Goal: Task Accomplishment & Management: Use online tool/utility

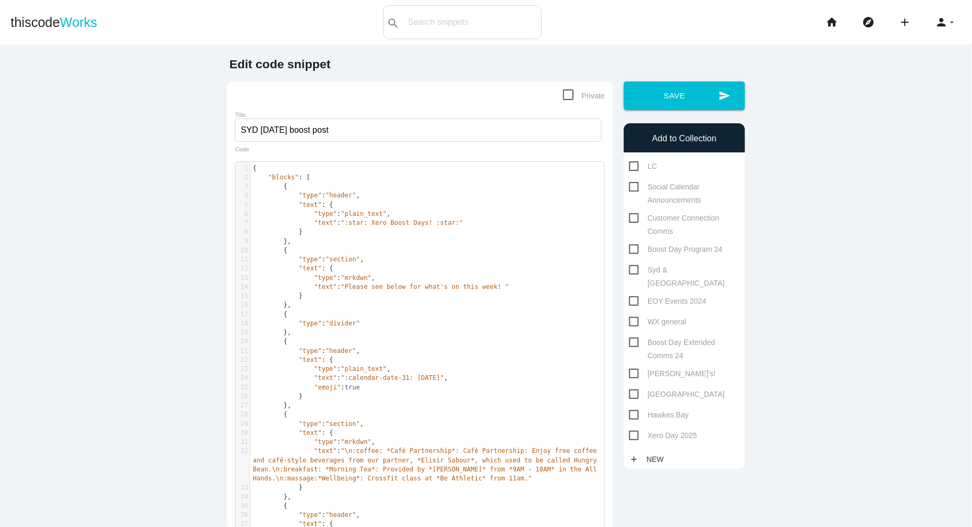
click at [846, 12] on li "home" at bounding box center [836, 22] width 37 height 34
click at [834, 18] on icon "home" at bounding box center [831, 22] width 13 height 34
click at [828, 20] on icon "home" at bounding box center [831, 22] width 13 height 34
click at [833, 23] on icon "home" at bounding box center [831, 22] width 13 height 34
click at [66, 26] on span "Works" at bounding box center [78, 22] width 37 height 15
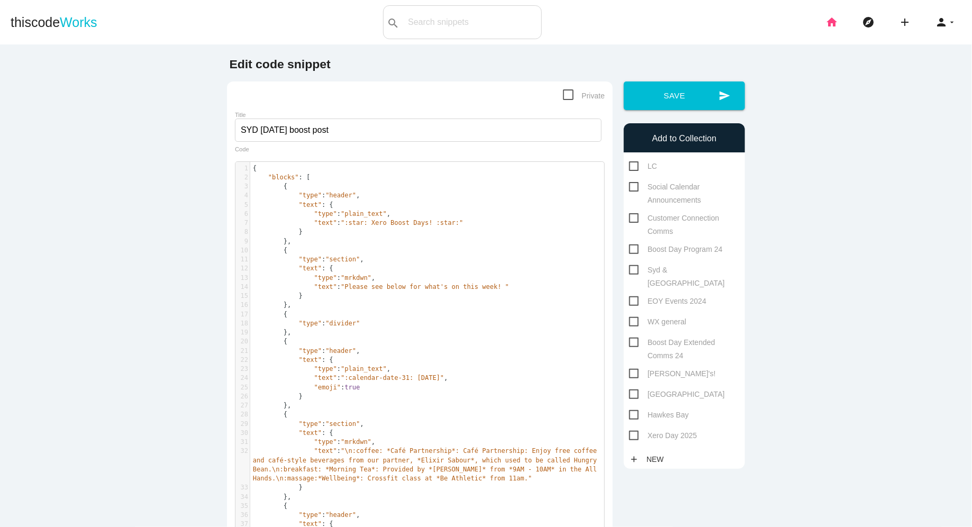
click at [834, 28] on icon "home" at bounding box center [831, 22] width 13 height 34
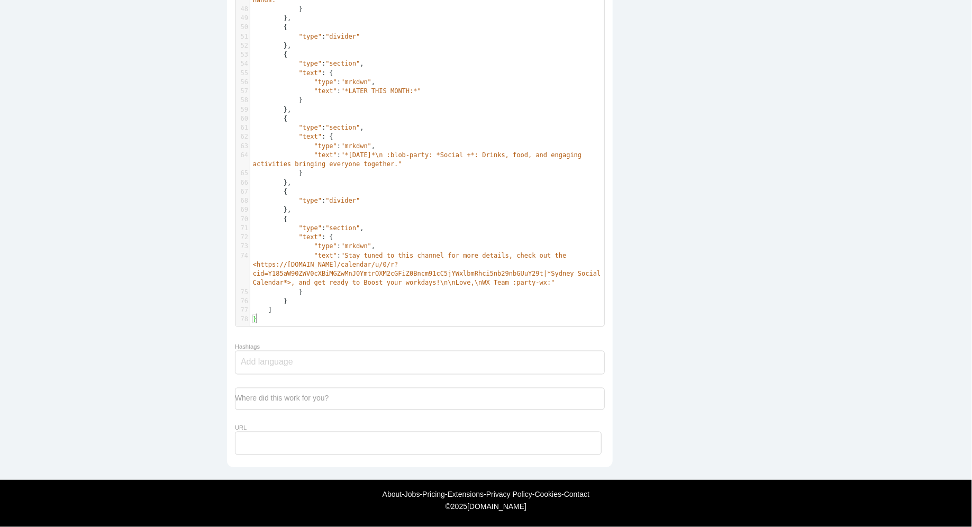
scroll to position [3, 0]
type textarea "}"
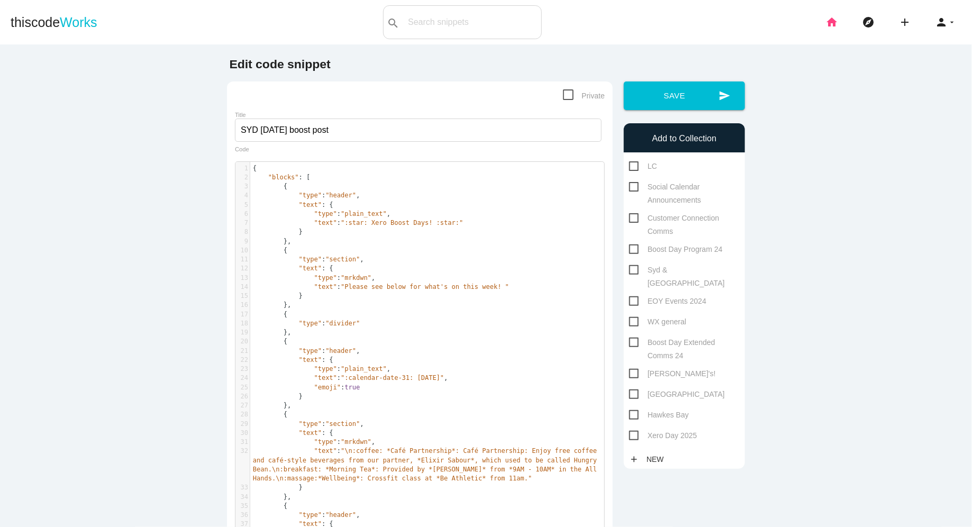
click at [836, 19] on icon "home" at bounding box center [831, 22] width 13 height 34
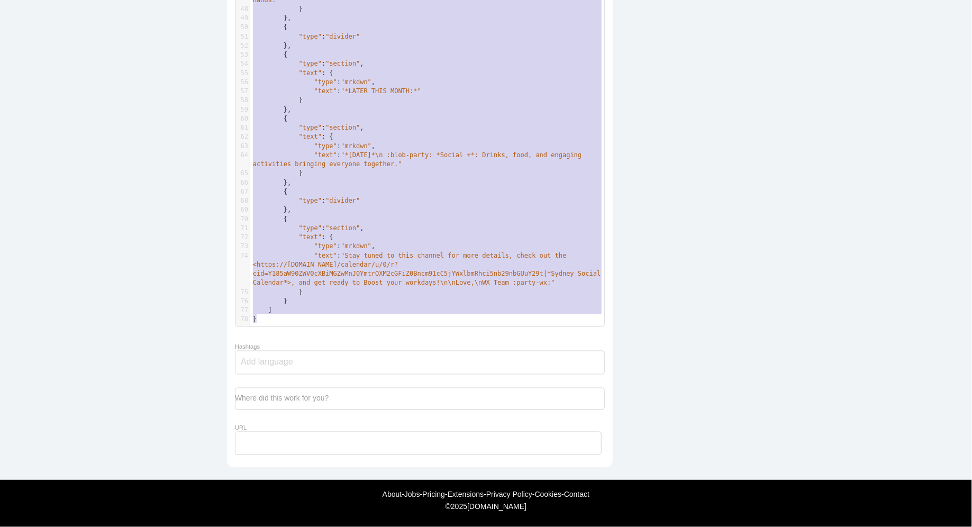
scroll to position [358, 0]
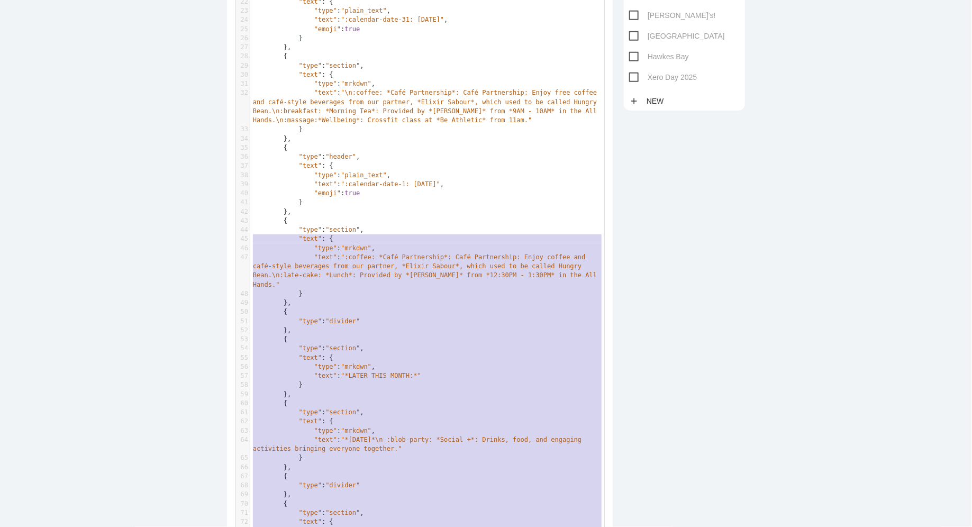
type textarea "{ "loremi": [ { "dolo": "sitame", "cons": { "adip": "elits_doei", "temp": ":inc…"
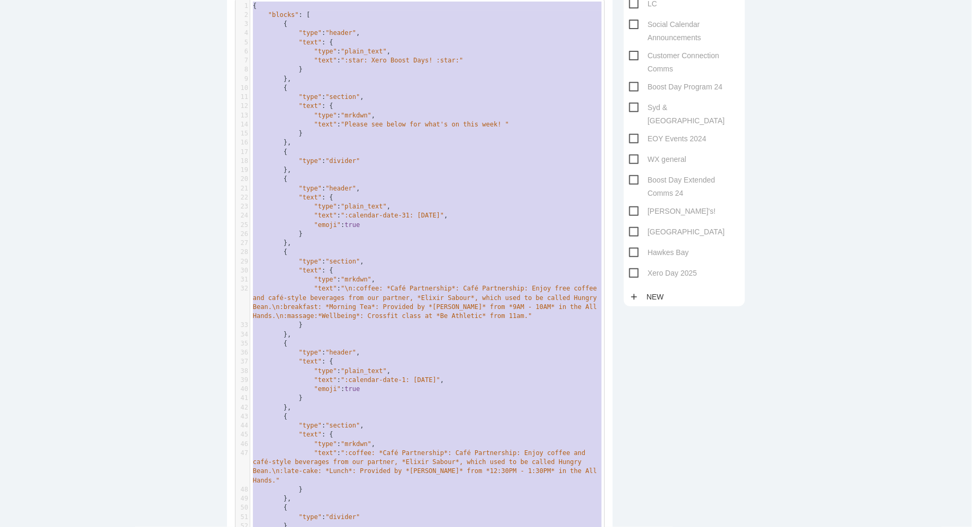
drag, startPoint x: 293, startPoint y: 320, endPoint x: 225, endPoint y: -101, distance: 426.1
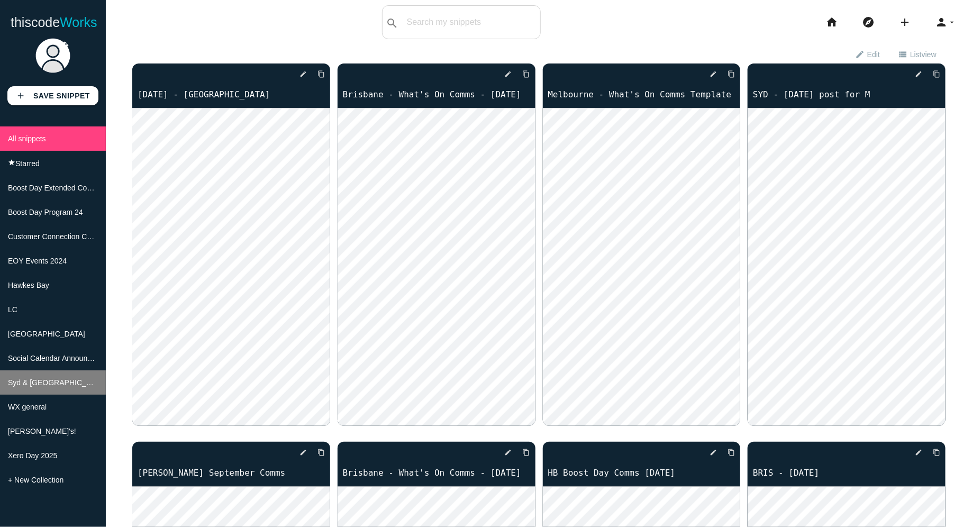
click at [32, 382] on span "Syd & [GEOGRAPHIC_DATA]" at bounding box center [57, 382] width 99 height 8
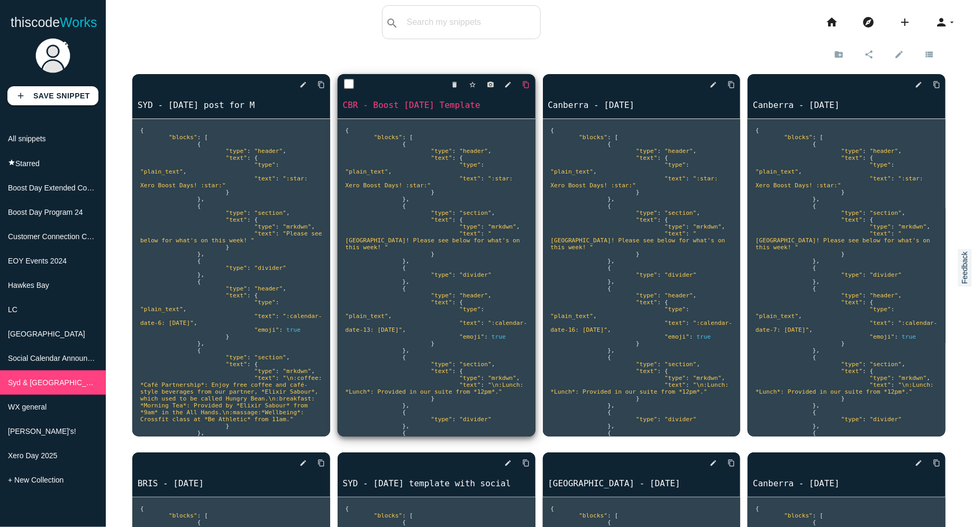
click at [523, 86] on icon "content_copy" at bounding box center [526, 84] width 7 height 19
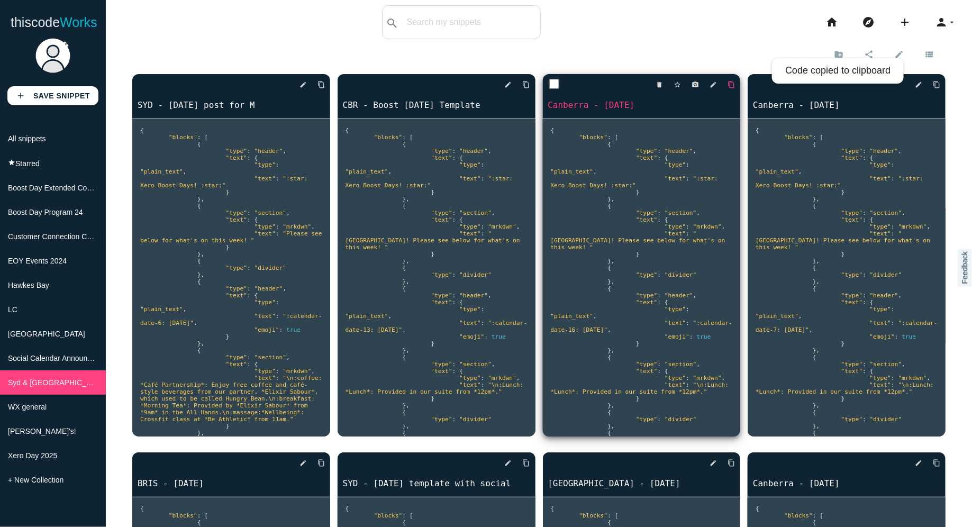
click at [733, 81] on icon "content_copy" at bounding box center [731, 84] width 7 height 19
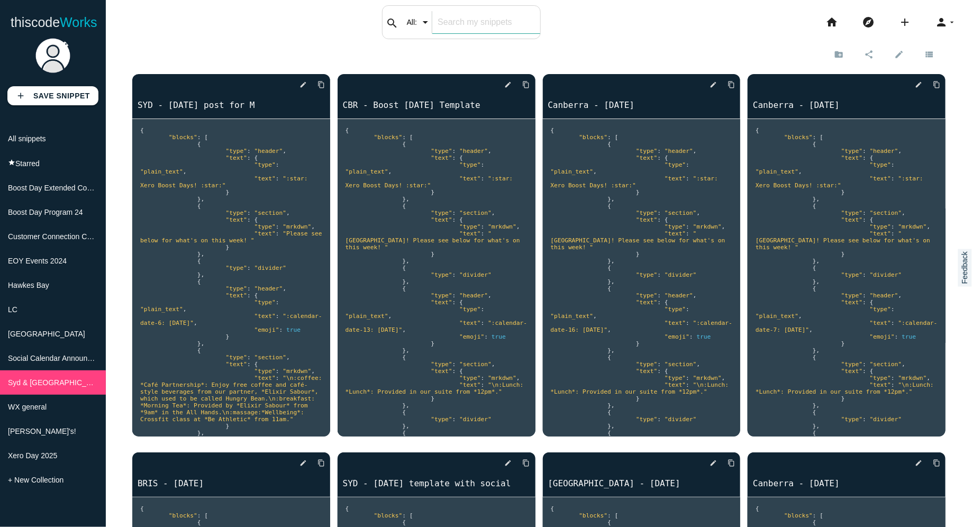
click at [450, 23] on input "text" at bounding box center [485, 22] width 107 height 22
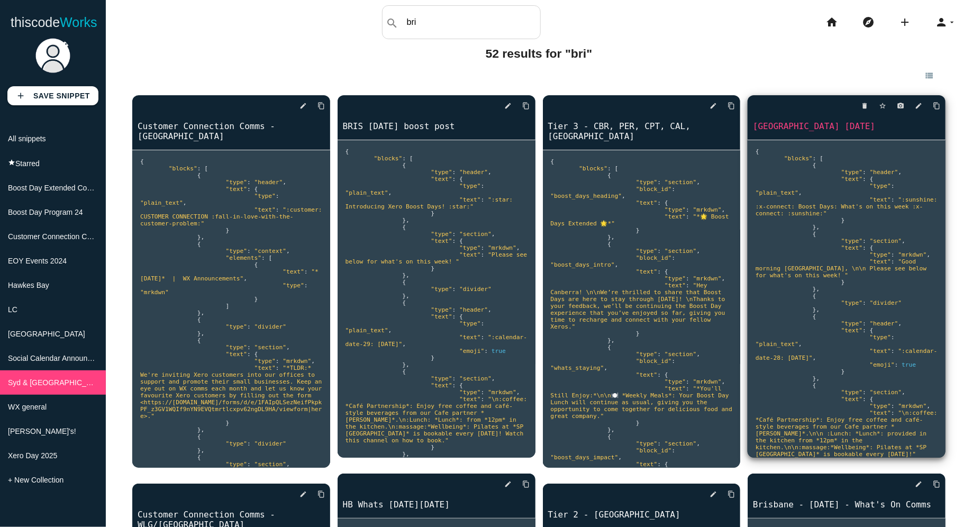
click at [940, 104] on div "delete star_border photo_camera edit content_copy" at bounding box center [847, 105] width 198 height 21
click at [934, 106] on icon "content_copy" at bounding box center [936, 105] width 7 height 19
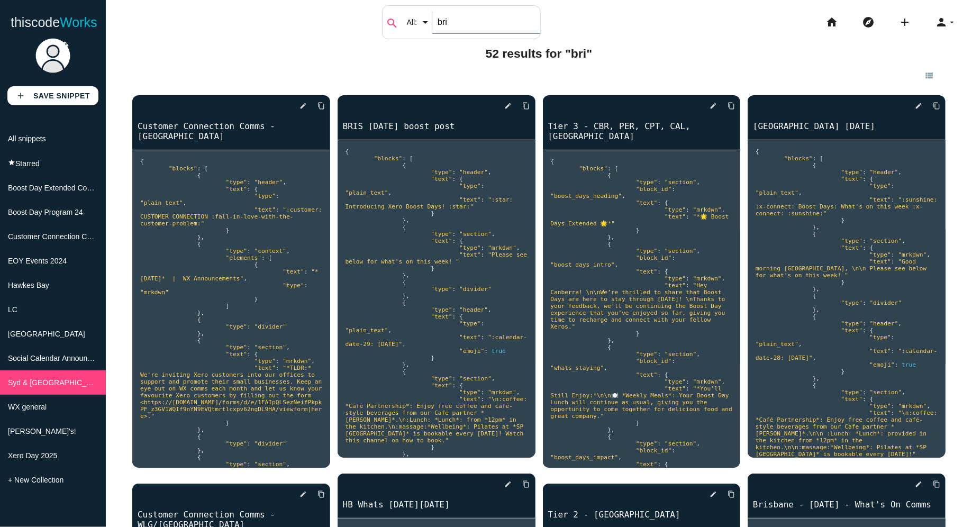
drag, startPoint x: 457, startPoint y: 15, endPoint x: 387, endPoint y: 15, distance: 69.8
click at [386, 16] on div "search All: All: Code: Title: Tag: All: Code: Title: Tag: bri" at bounding box center [461, 22] width 159 height 34
click at [468, 18] on input "bri" at bounding box center [485, 22] width 107 height 22
type input "b"
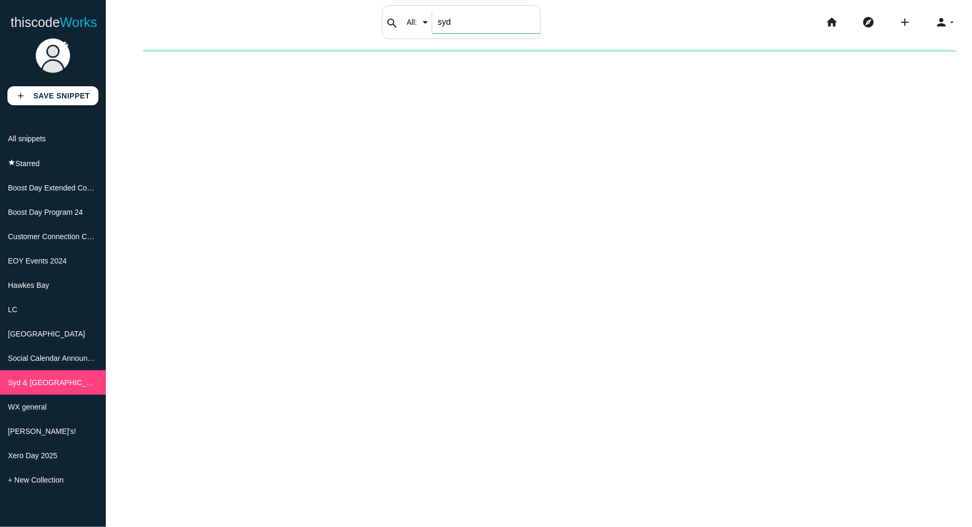
type input "syd"
click at [37, 384] on span "Syd & [GEOGRAPHIC_DATA]" at bounding box center [57, 382] width 99 height 8
drag, startPoint x: 432, startPoint y: 6, endPoint x: 448, endPoint y: 22, distance: 22.8
click at [433, 7] on div "search All: All: Code: Title: Tag: All: Code: Title: Tag: syd" at bounding box center [461, 22] width 159 height 34
click at [447, 25] on input "syd" at bounding box center [485, 22] width 107 height 22
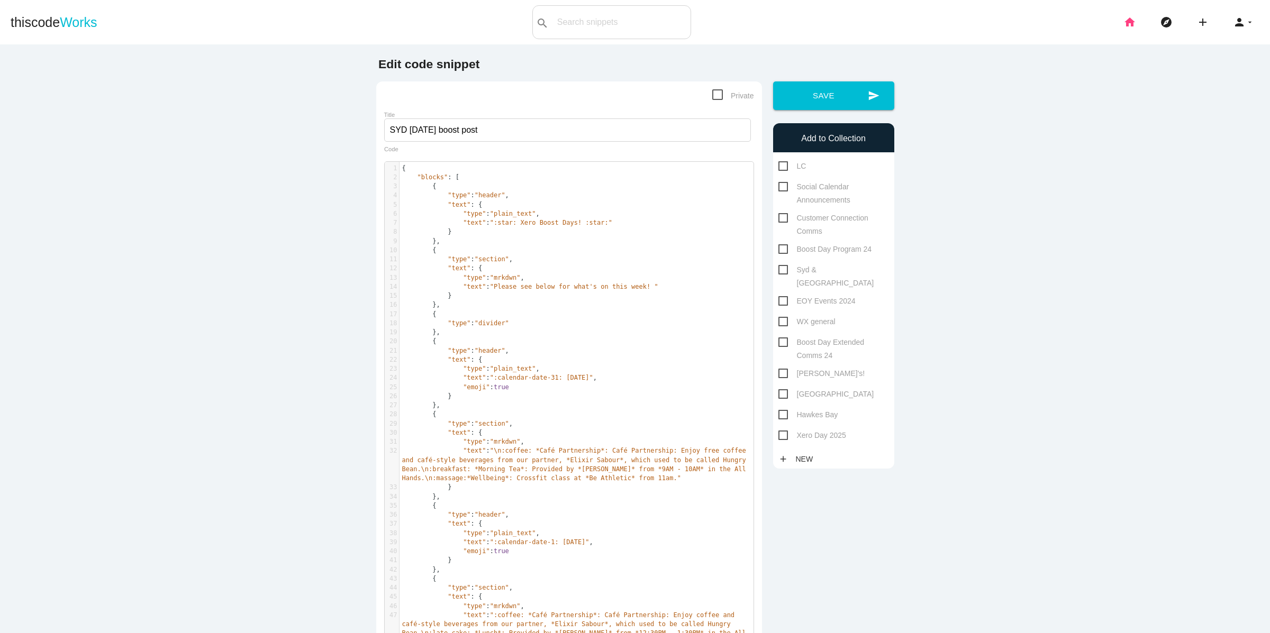
click at [1132, 25] on icon "home" at bounding box center [1129, 22] width 13 height 34
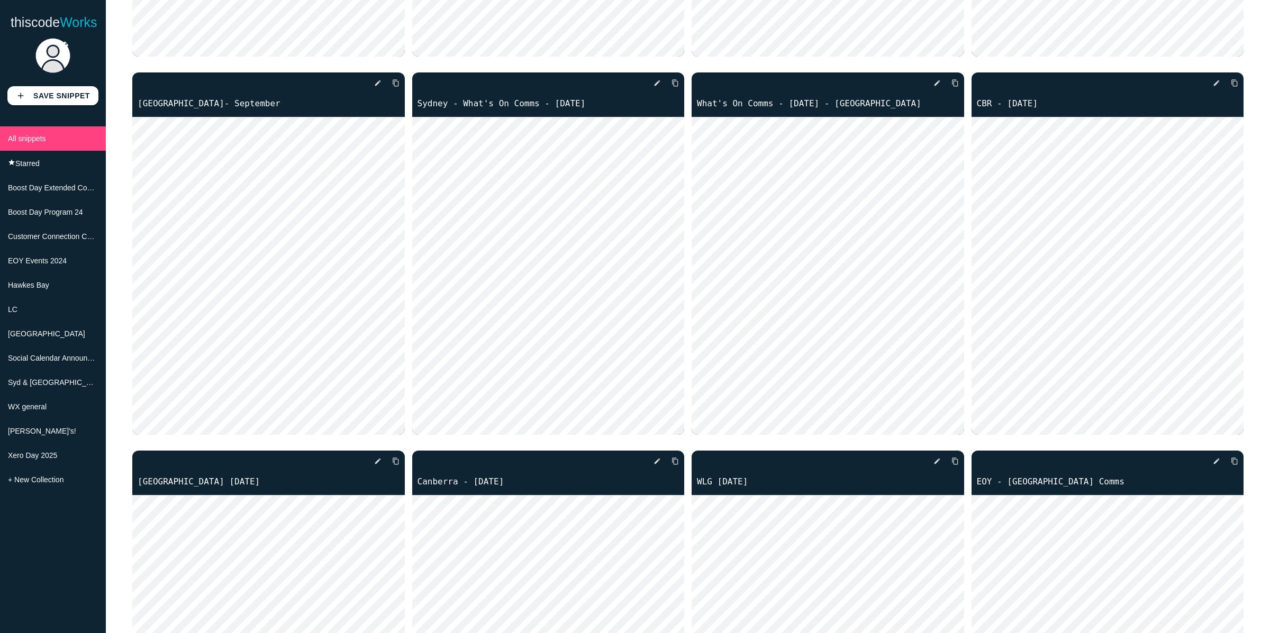
scroll to position [757, 0]
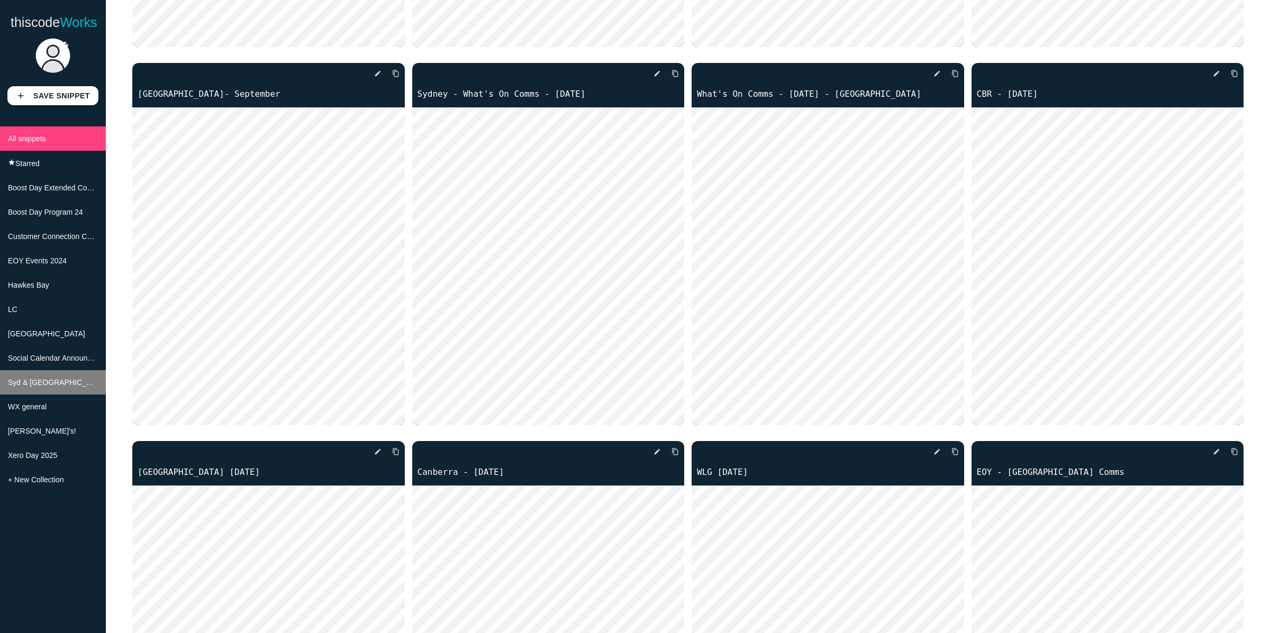
click at [37, 383] on span "Syd & [GEOGRAPHIC_DATA]" at bounding box center [57, 382] width 99 height 8
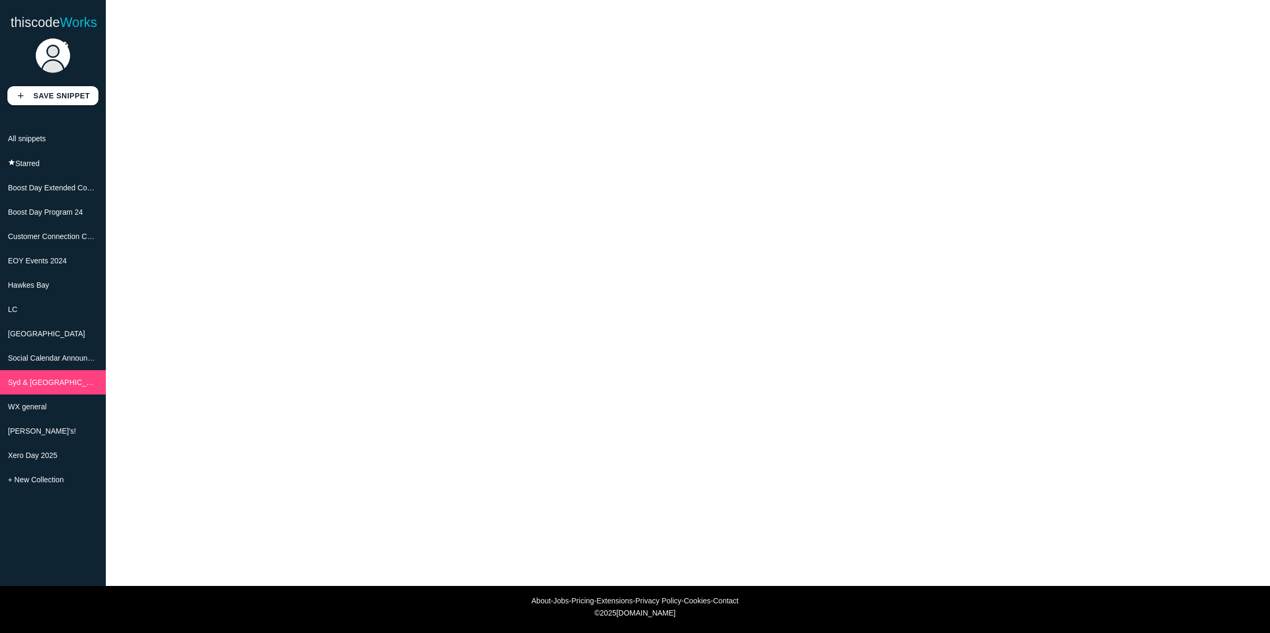
scroll to position [44, 0]
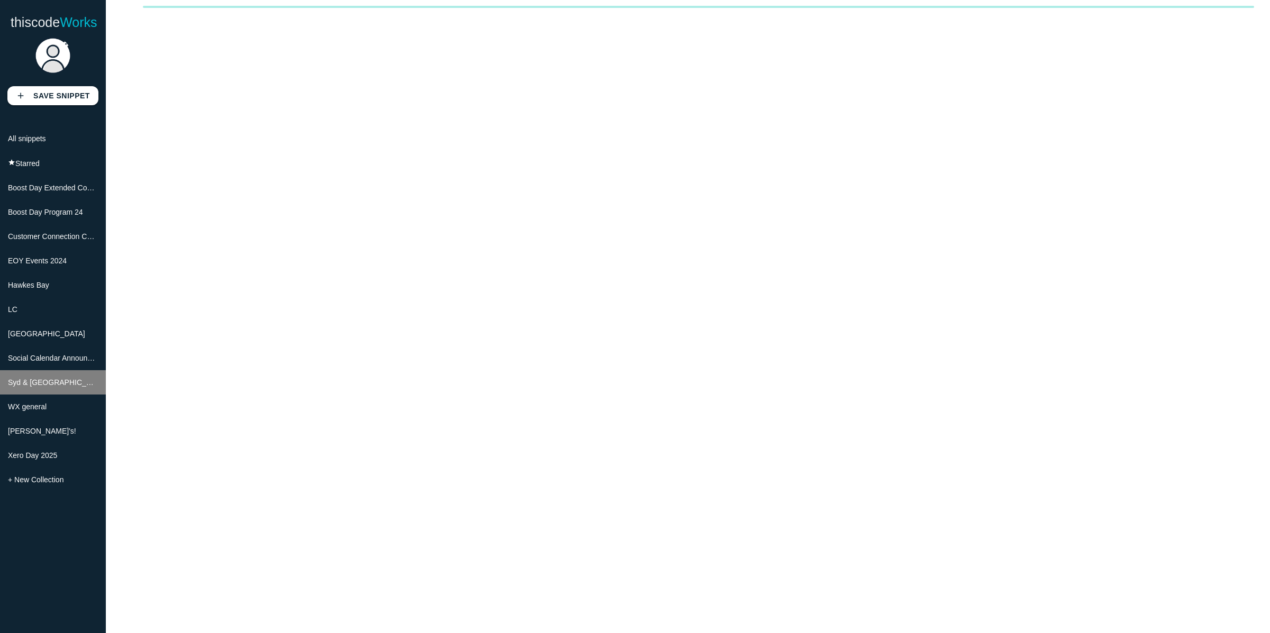
click at [31, 394] on li "Syd & [GEOGRAPHIC_DATA]" at bounding box center [53, 382] width 106 height 24
click at [26, 385] on span "Syd & [GEOGRAPHIC_DATA]" at bounding box center [57, 382] width 99 height 8
